Goal: Information Seeking & Learning: Learn about a topic

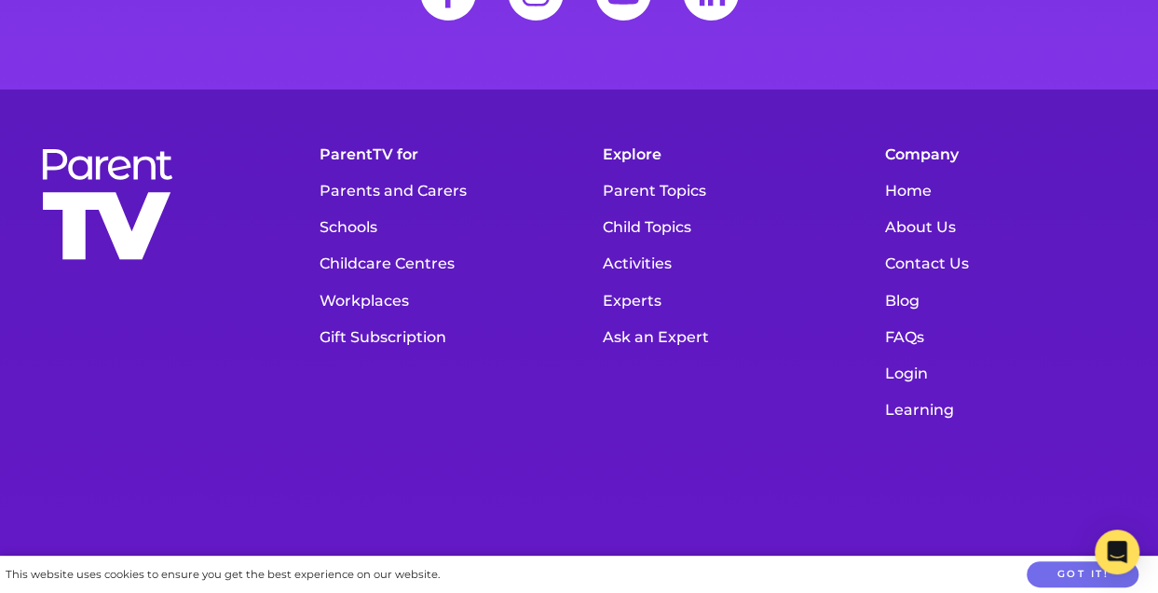
scroll to position [6884, 0]
click at [348, 173] on link "Parents and Carers" at bounding box center [437, 191] width 254 height 36
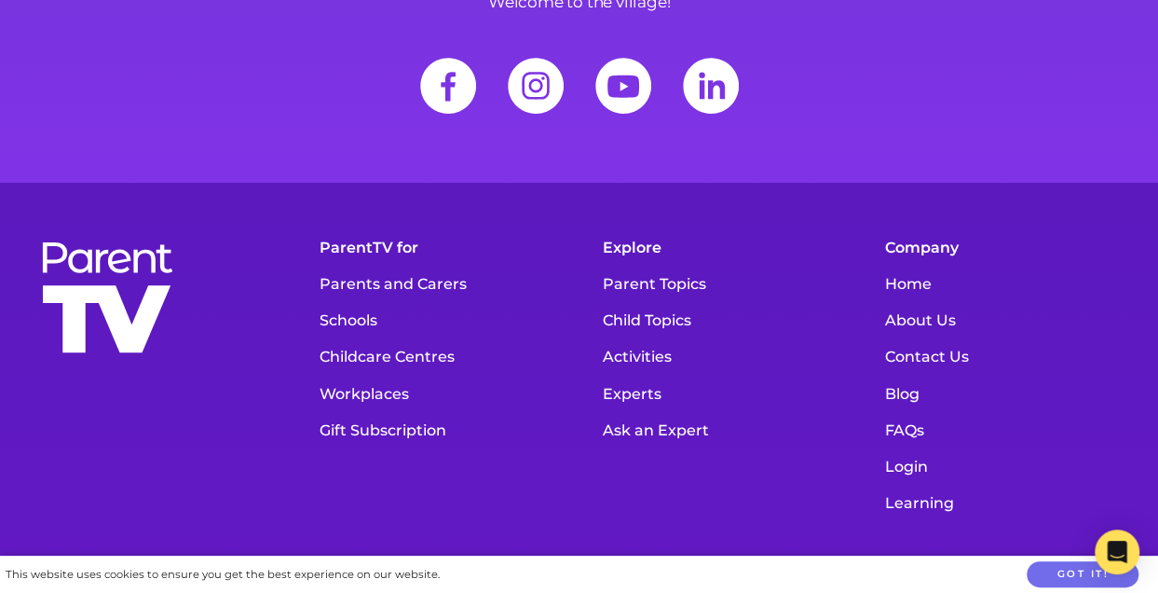
scroll to position [6799, 0]
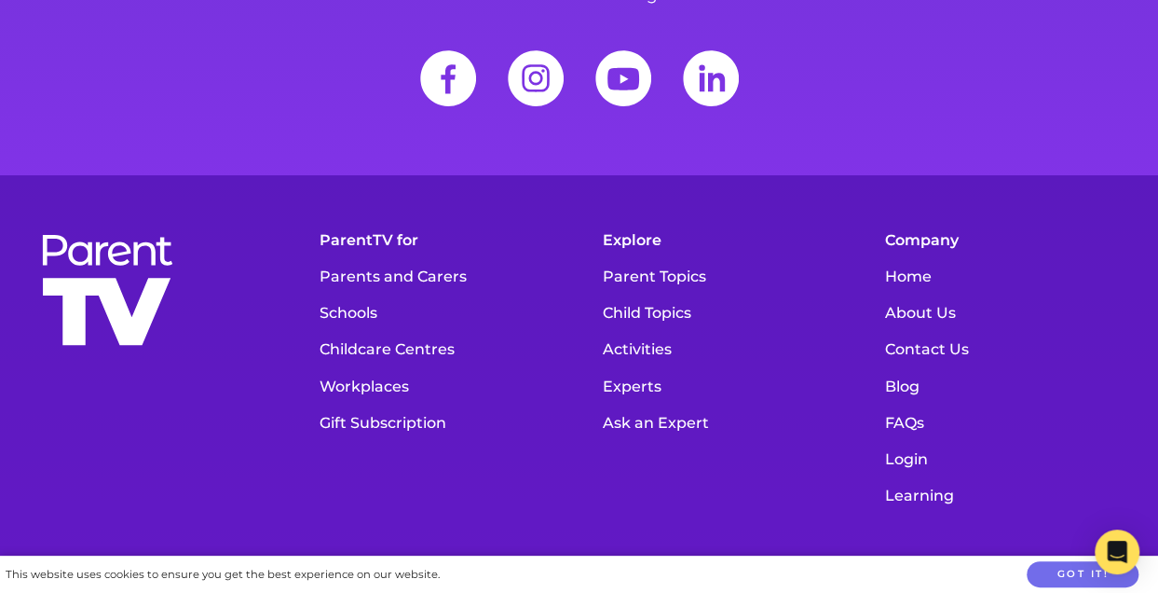
click at [662, 258] on link "Parent Topics" at bounding box center [720, 276] width 254 height 36
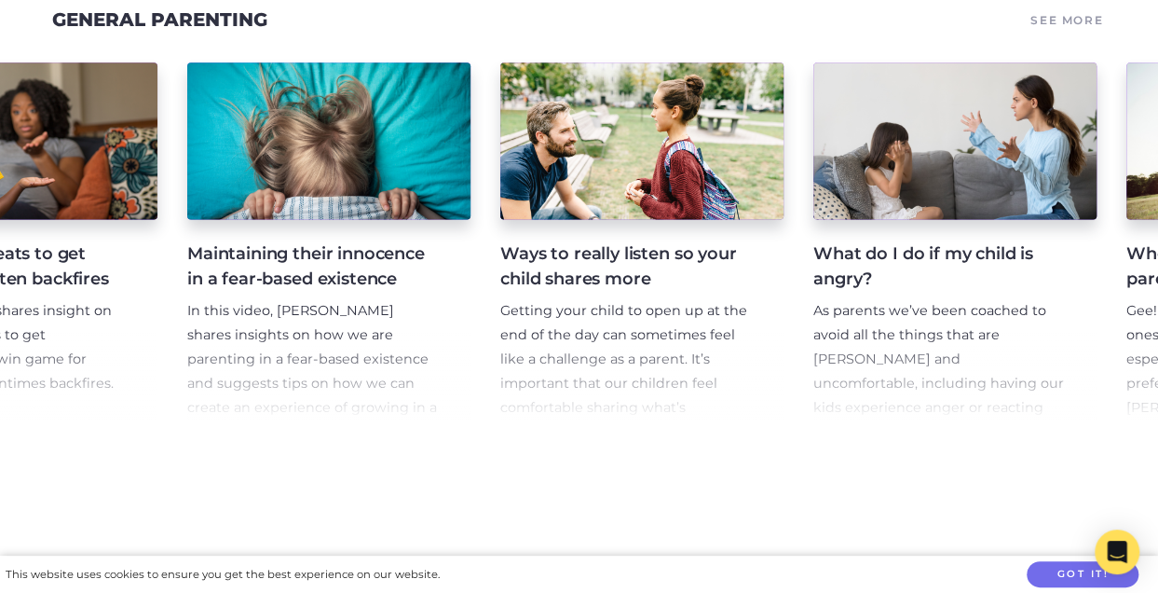
scroll to position [0, 1440]
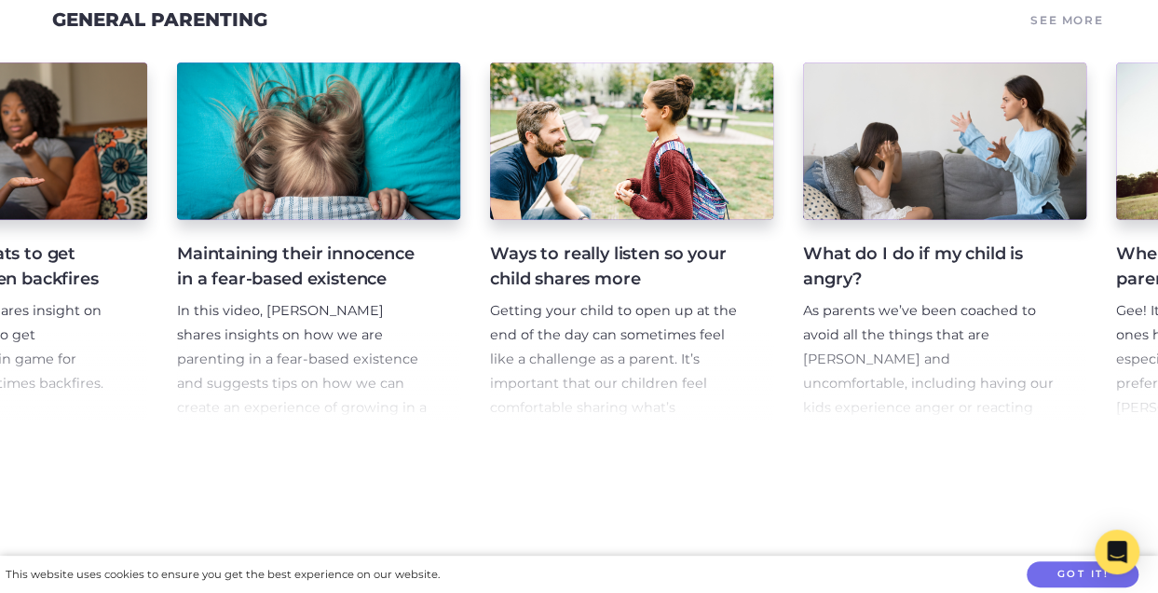
click at [580, 262] on h4 "Ways to really listen so your child shares more" at bounding box center [616, 266] width 253 height 50
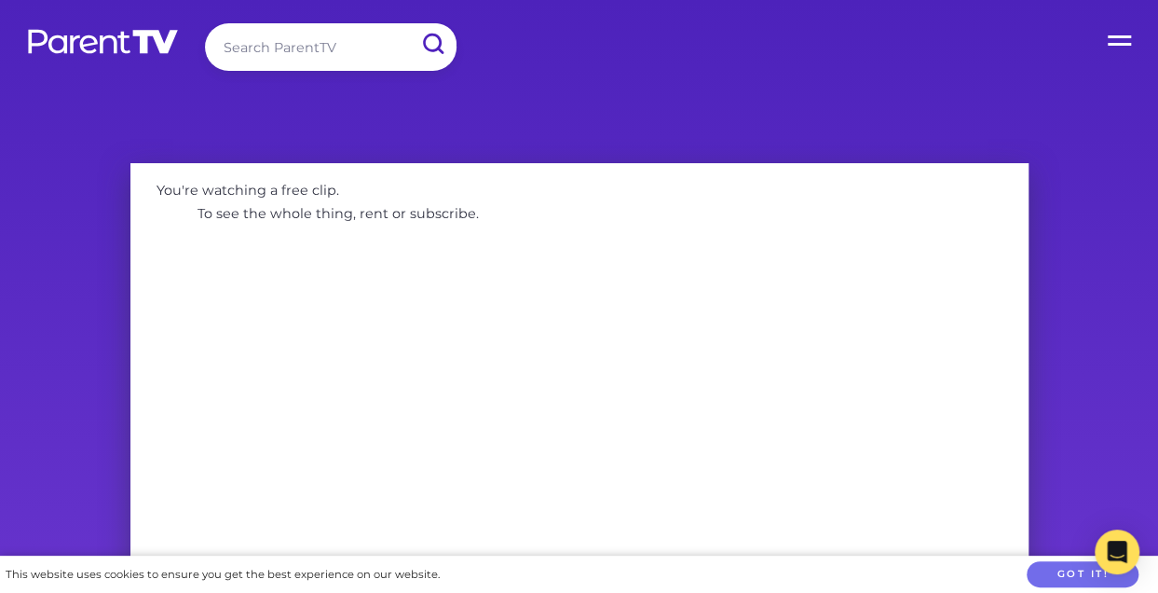
scroll to position [176, 0]
